Goal: Find specific page/section: Find specific page/section

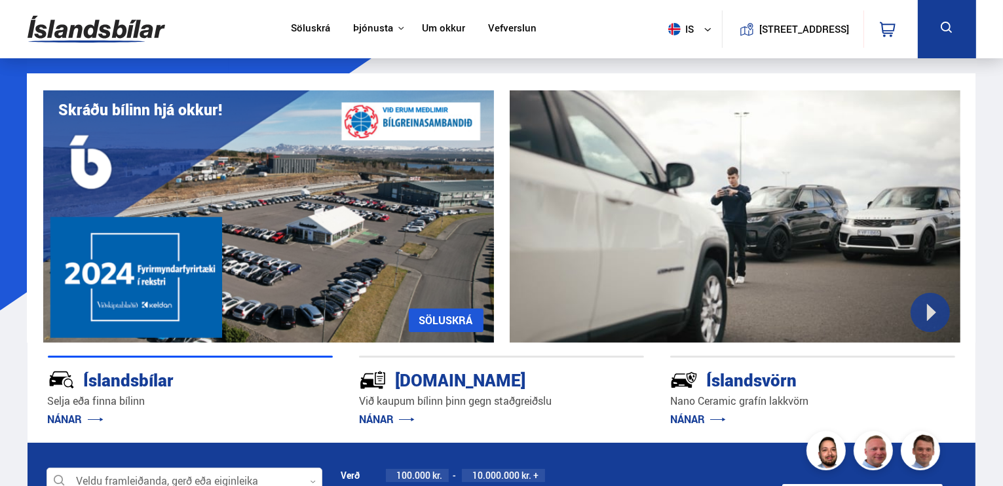
click at [306, 26] on link "Söluskrá" at bounding box center [310, 29] width 39 height 14
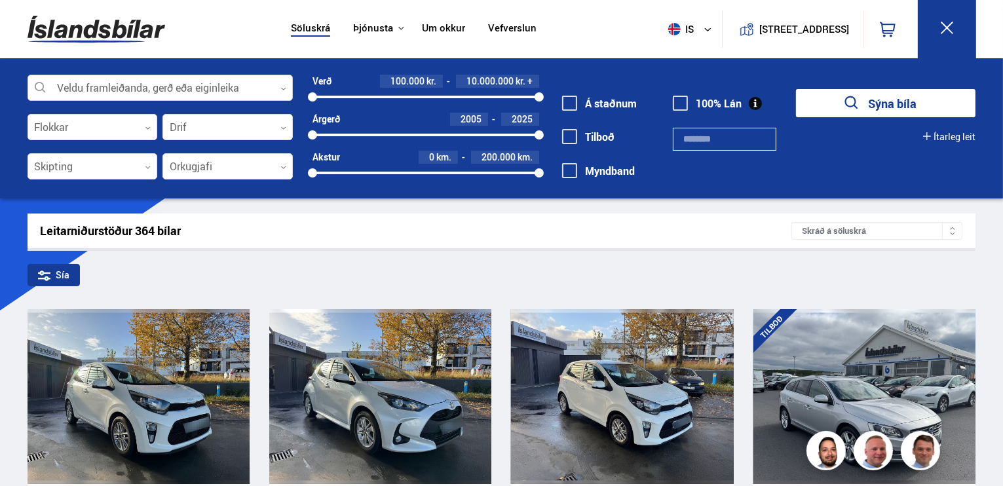
click at [136, 88] on div at bounding box center [160, 88] width 265 height 26
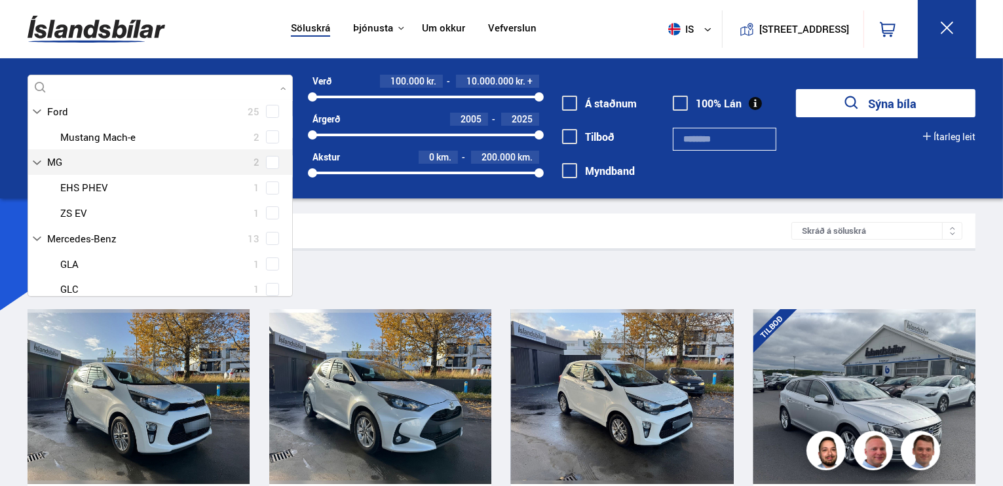
scroll to position [131, 0]
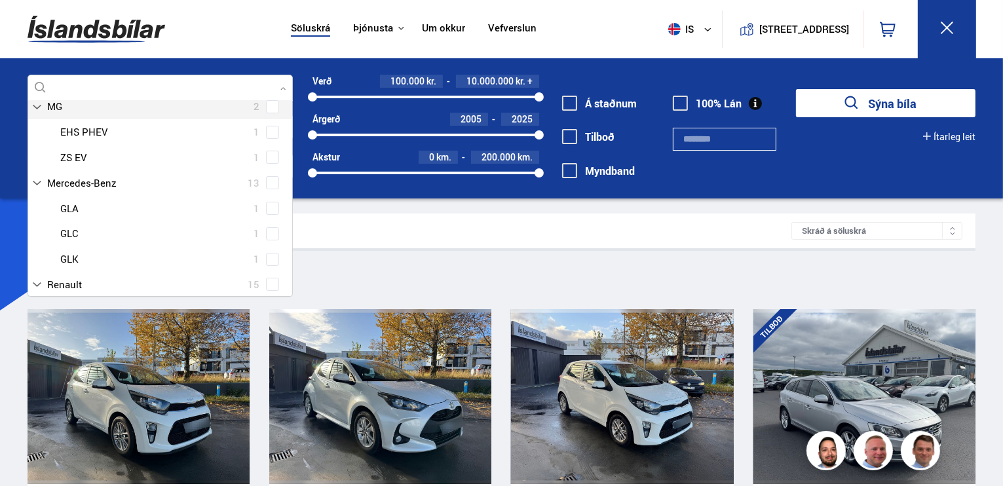
click at [269, 105] on div "Audi 19 BMW 21 Chevrolet 3 Citroen 2 Dacia 3 Dodge 1 Ducati 1 Fiat 3 Ford 25 Fo…" at bounding box center [160, 358] width 264 height 669
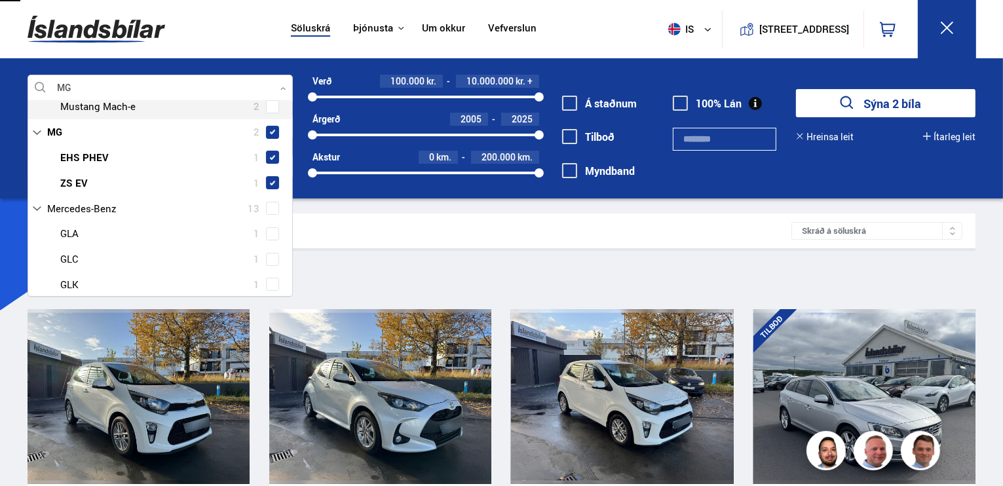
type input "**"
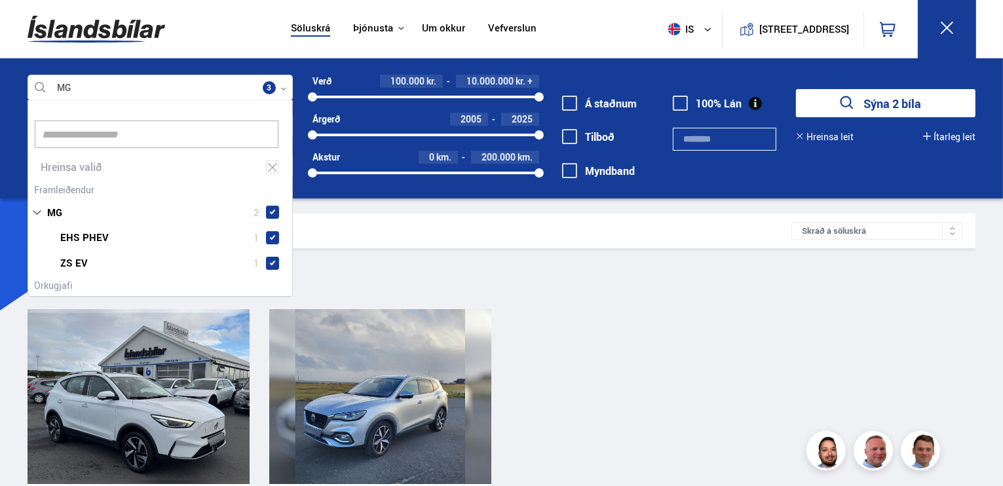
click at [888, 102] on button "Sýna 2 bíla" at bounding box center [885, 103] width 179 height 28
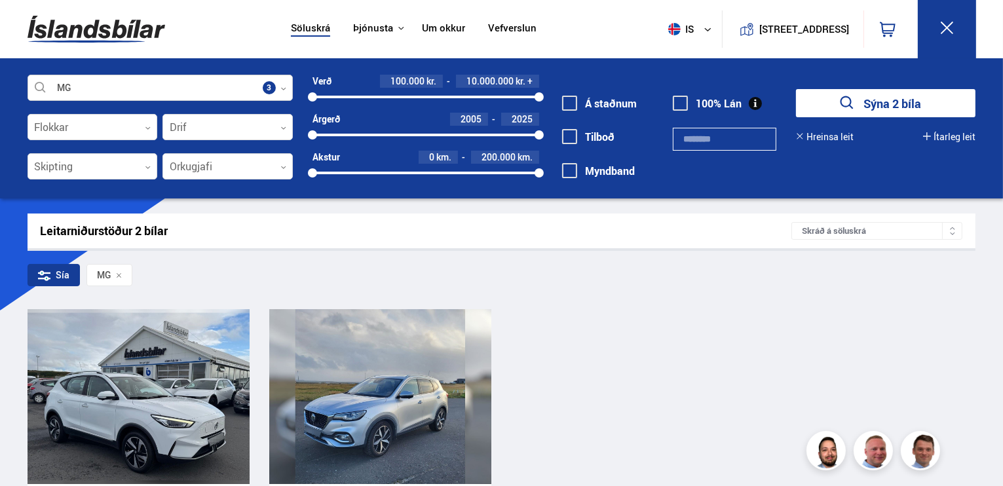
click at [162, 83] on div at bounding box center [160, 88] width 265 height 26
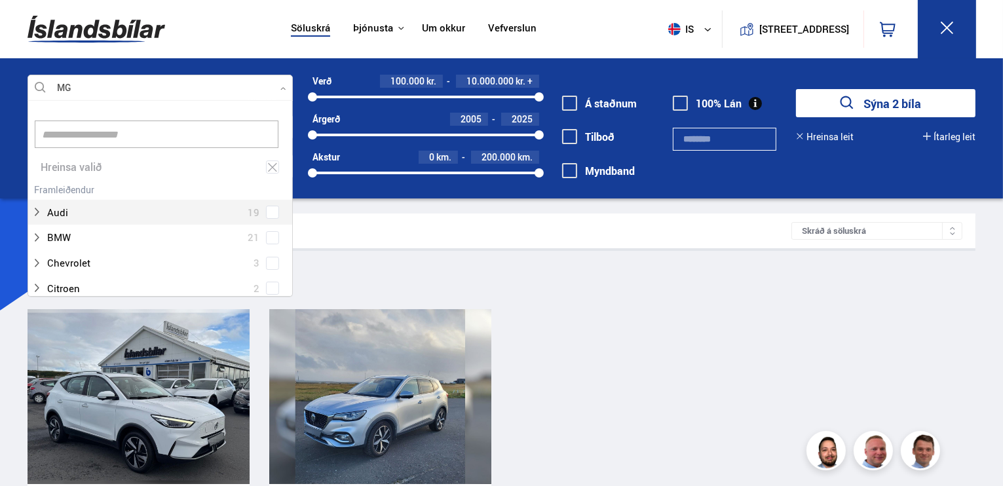
scroll to position [195, 261]
